Goal: Navigation & Orientation: Find specific page/section

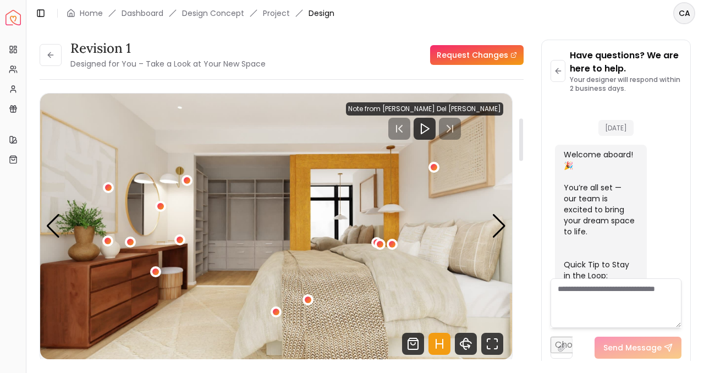
scroll to position [1856, 0]
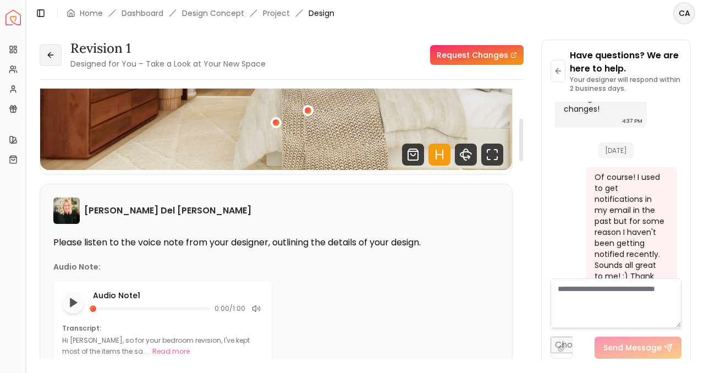
click at [58, 62] on button at bounding box center [51, 55] width 22 height 22
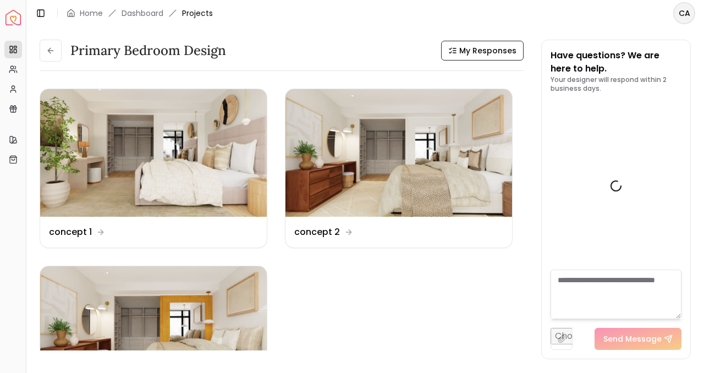
scroll to position [1865, 0]
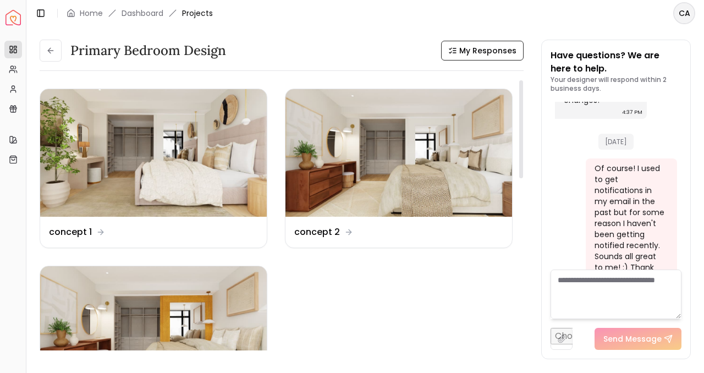
click at [41, 37] on div "Primary Bedroom design My Responses Primary Bedroom design My Responses Design …" at bounding box center [365, 193] width 678 height 334
click at [46, 57] on button at bounding box center [51, 51] width 22 height 22
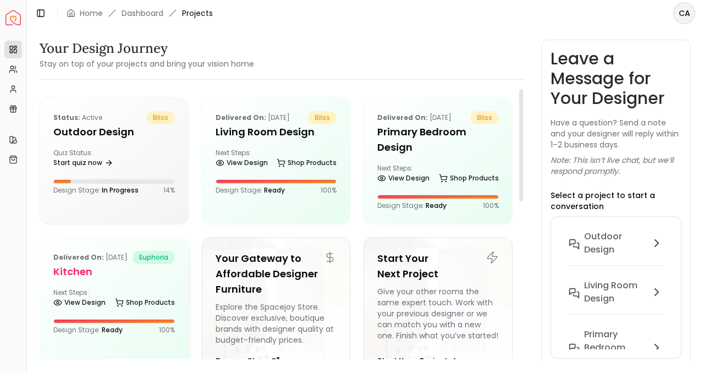
click at [120, 279] on h5 "Kitchen" at bounding box center [114, 271] width 122 height 15
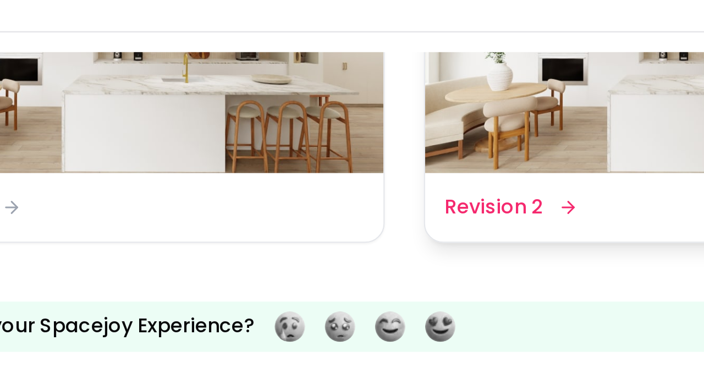
scroll to position [326, 0]
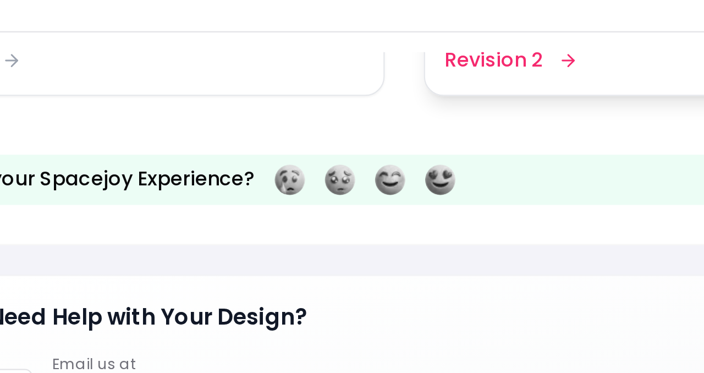
click at [297, 87] on dd "Revision 2" at bounding box center [316, 83] width 45 height 13
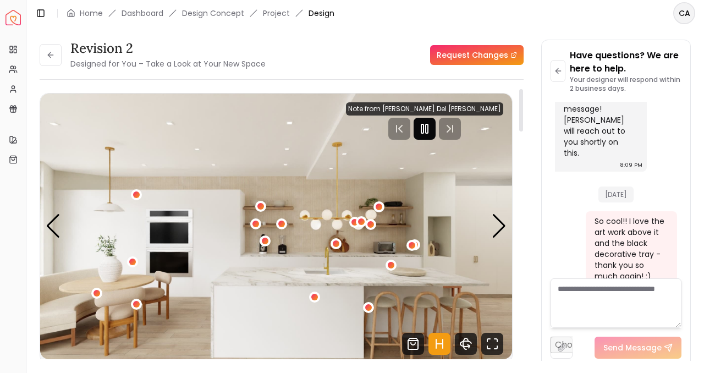
click at [436, 137] on div at bounding box center [425, 129] width 22 height 22
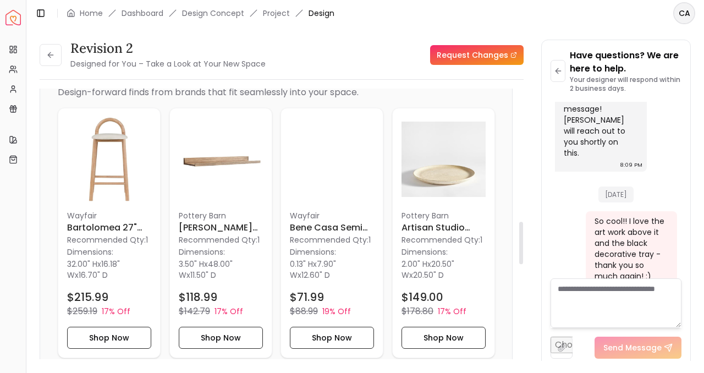
scroll to position [845, 0]
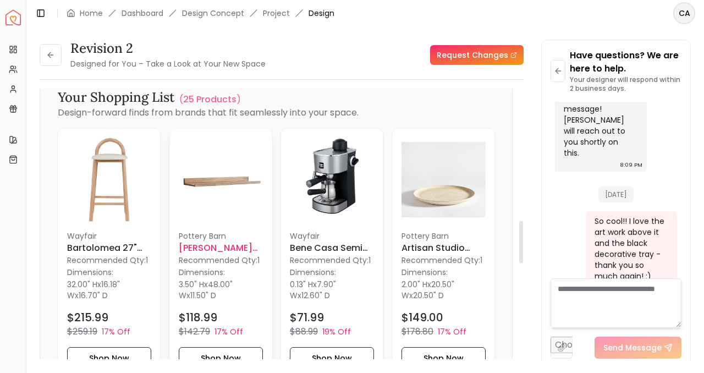
click at [207, 187] on img at bounding box center [221, 179] width 84 height 84
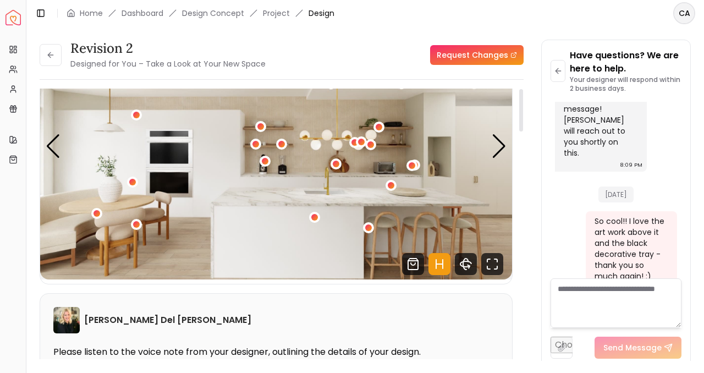
scroll to position [0, 0]
